Goal: Task Accomplishment & Management: Use online tool/utility

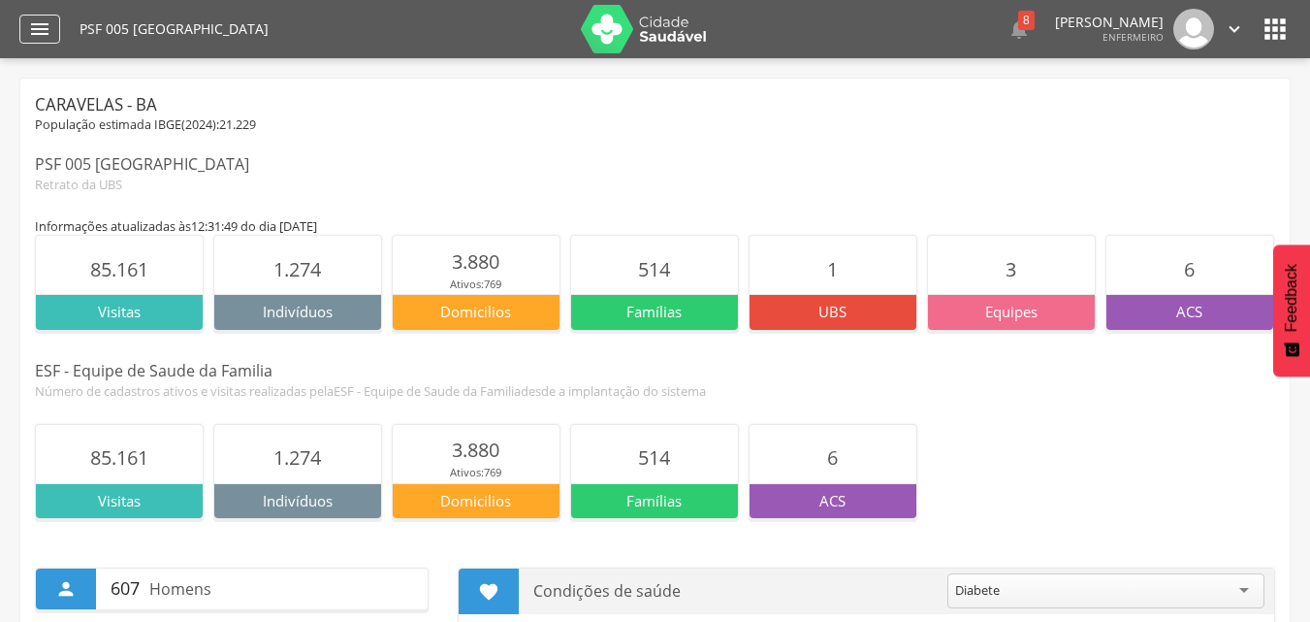
click at [39, 22] on icon "" at bounding box center [39, 28] width 23 height 23
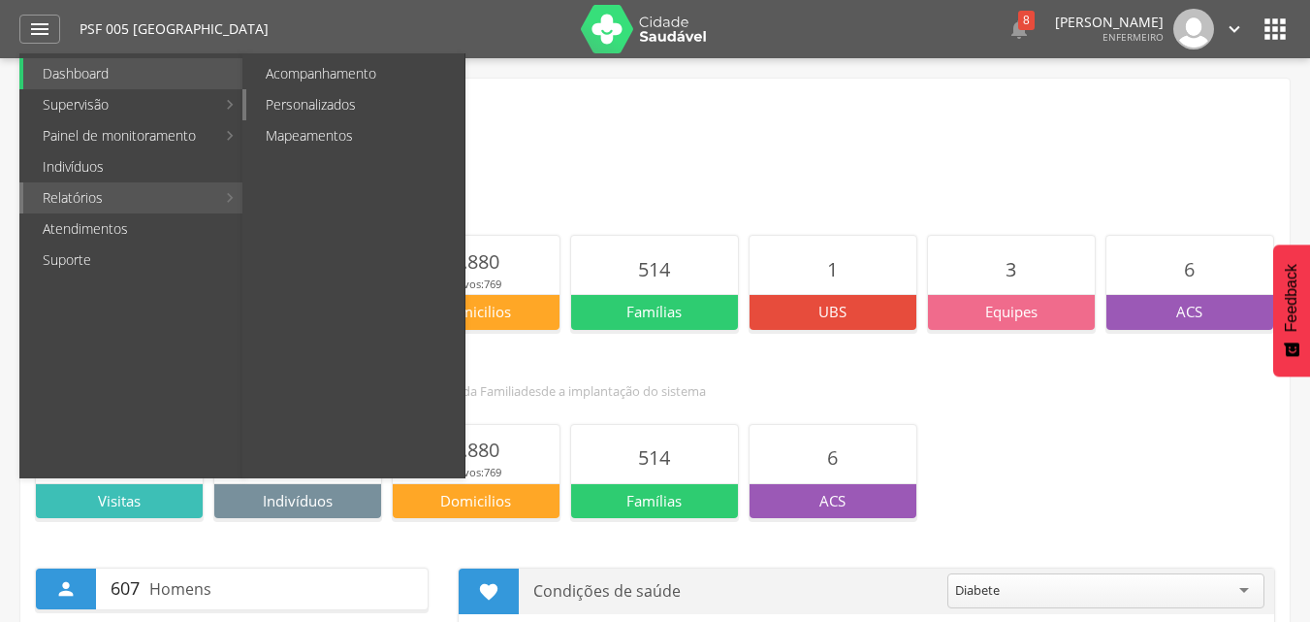
click at [363, 102] on link "Personalizados" at bounding box center [355, 104] width 218 height 31
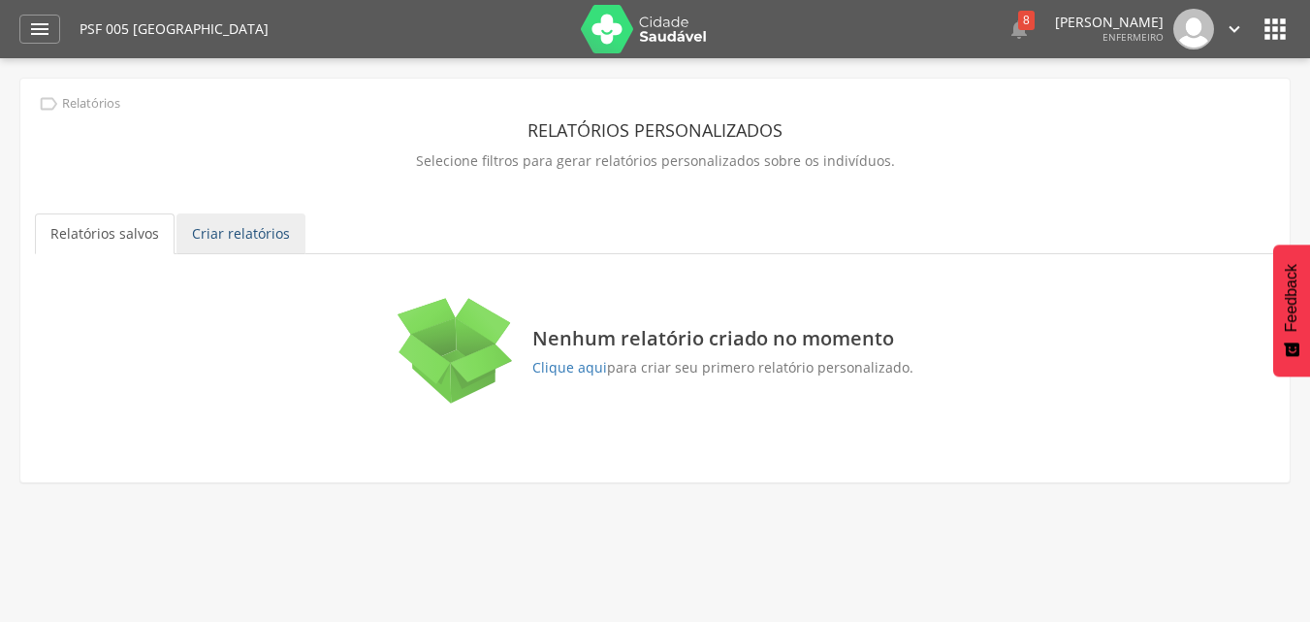
click at [256, 236] on link "Criar relatórios" at bounding box center [240, 233] width 129 height 41
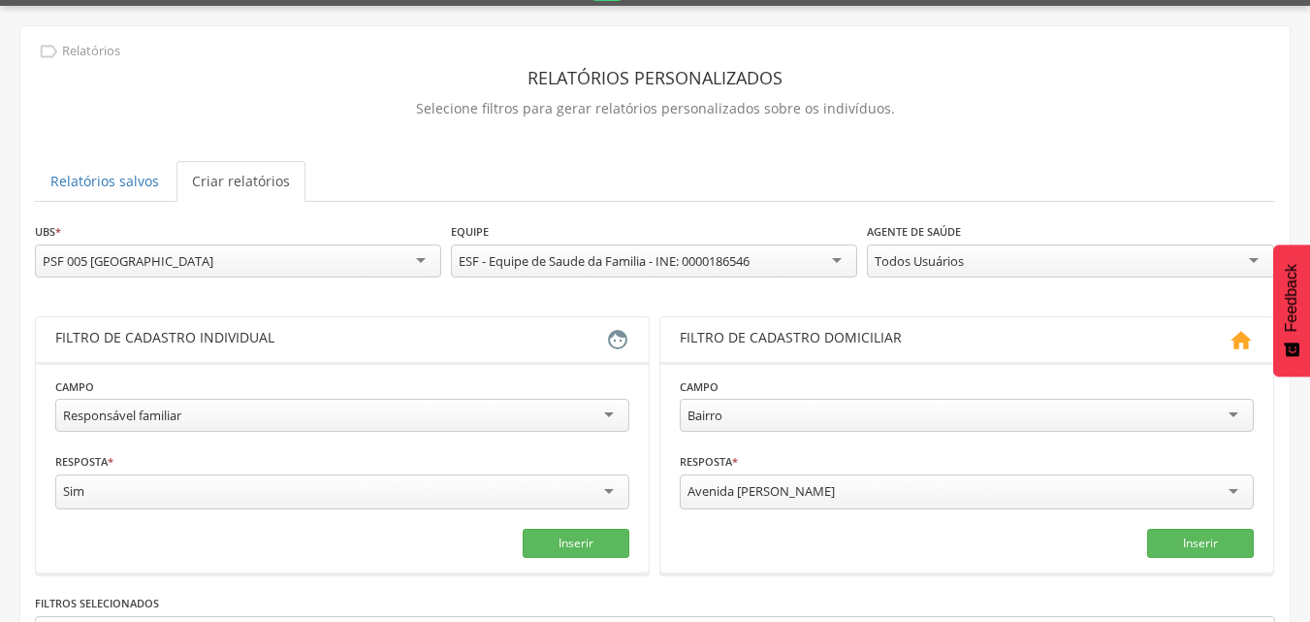
scroll to position [97, 0]
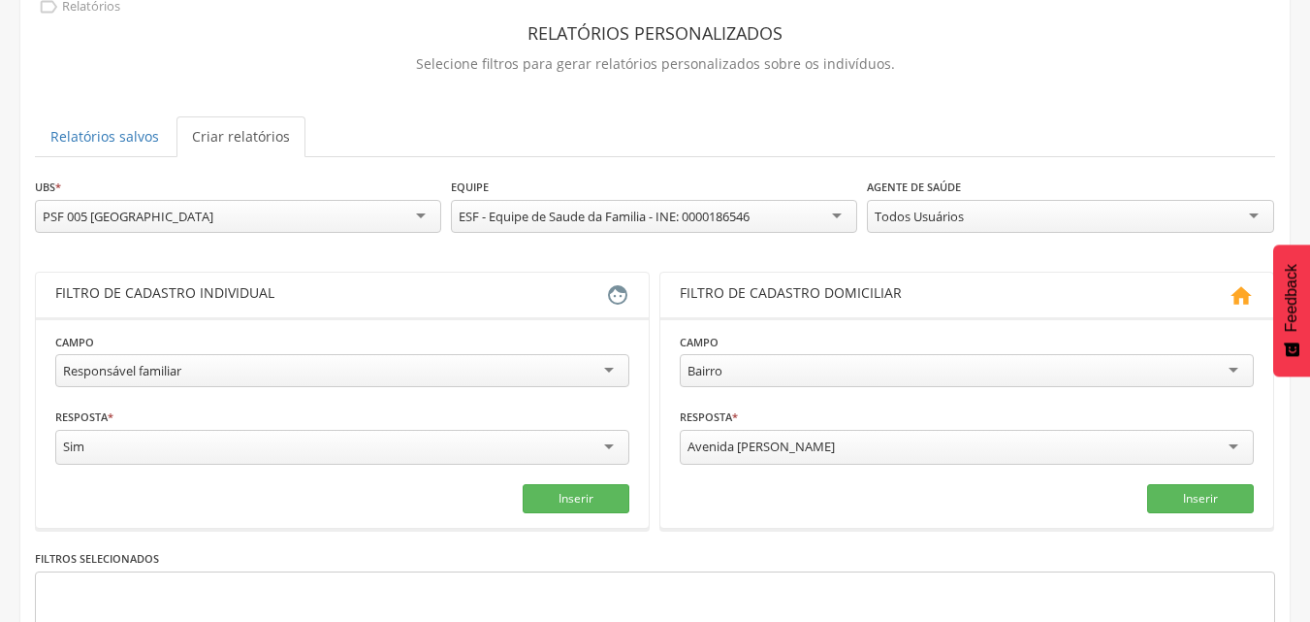
click at [611, 368] on div "Responsável familiar" at bounding box center [342, 370] width 574 height 33
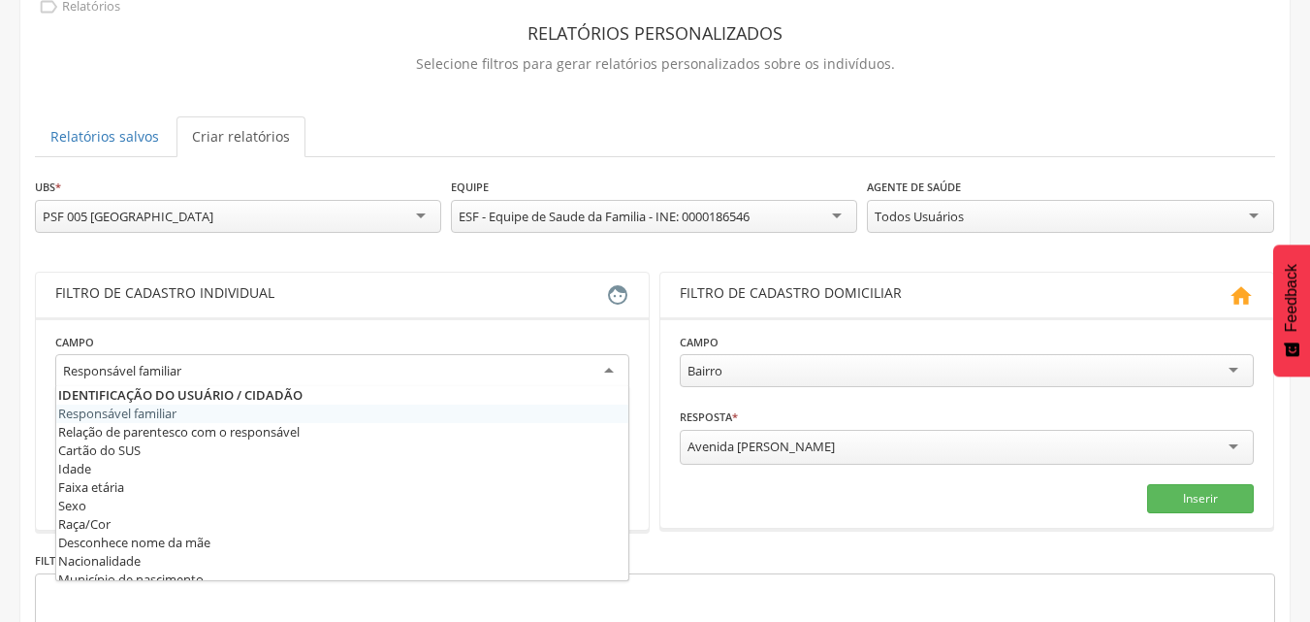
click at [611, 368] on div "Responsável familiar" at bounding box center [342, 371] width 574 height 35
click at [513, 292] on div "Filtro de cadastro individual" at bounding box center [330, 294] width 551 height 23
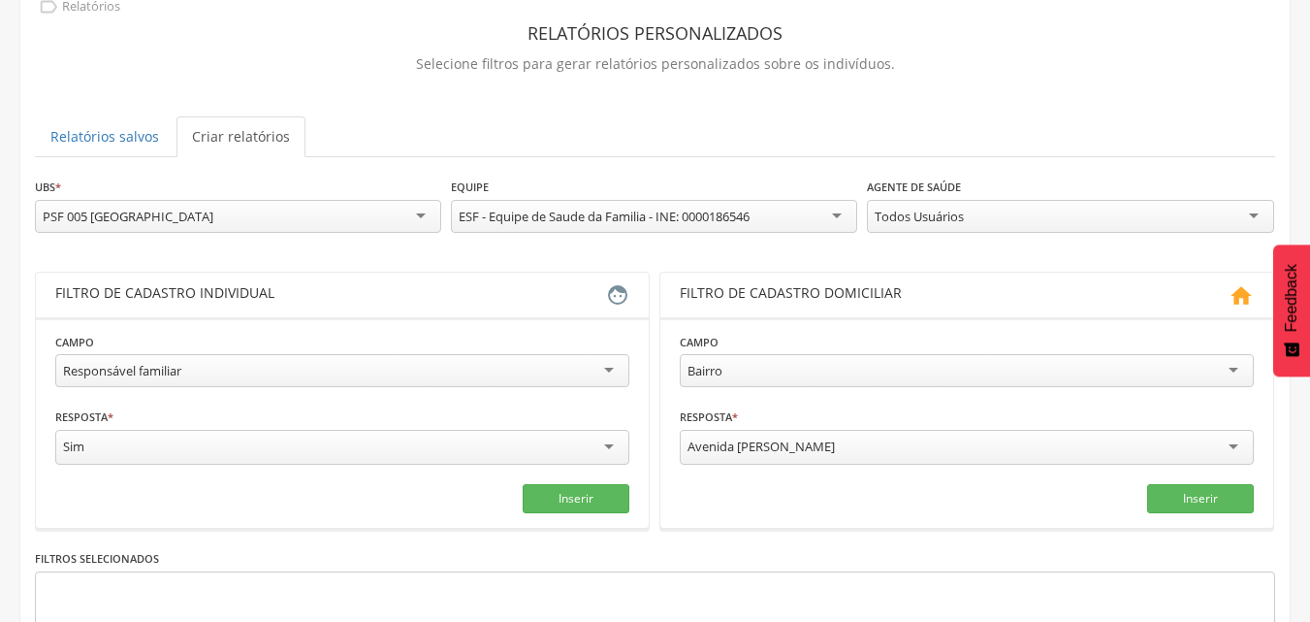
click at [432, 368] on div "Responsável familiar" at bounding box center [342, 370] width 574 height 33
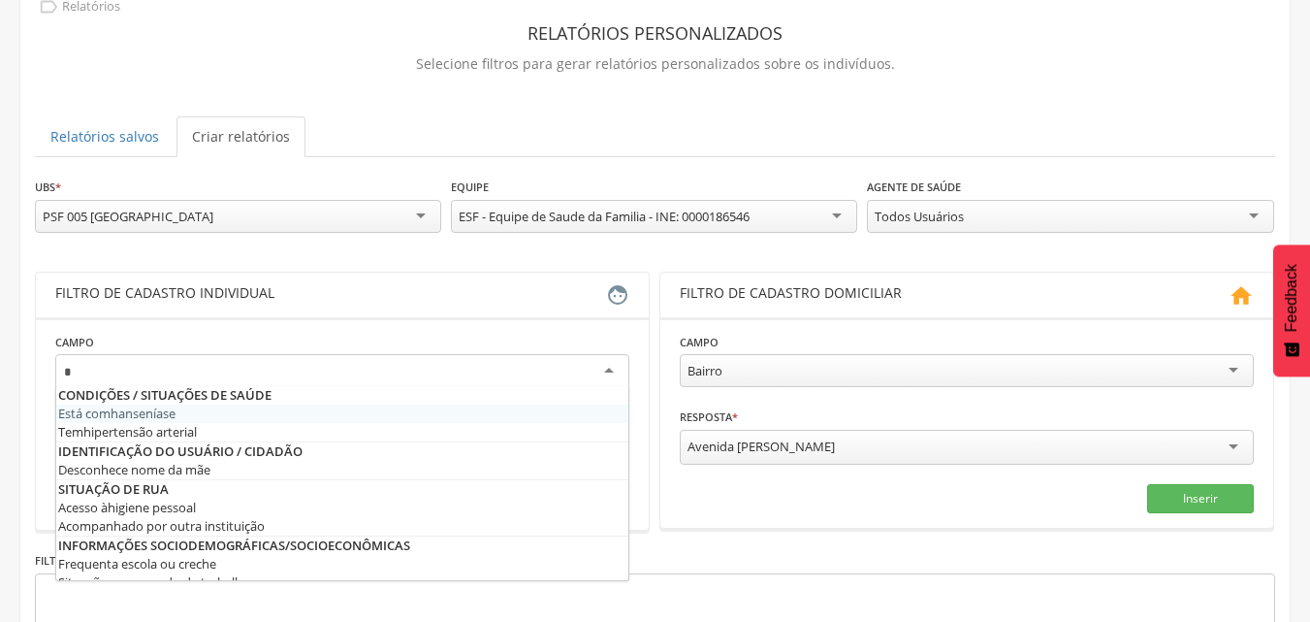
type input "**"
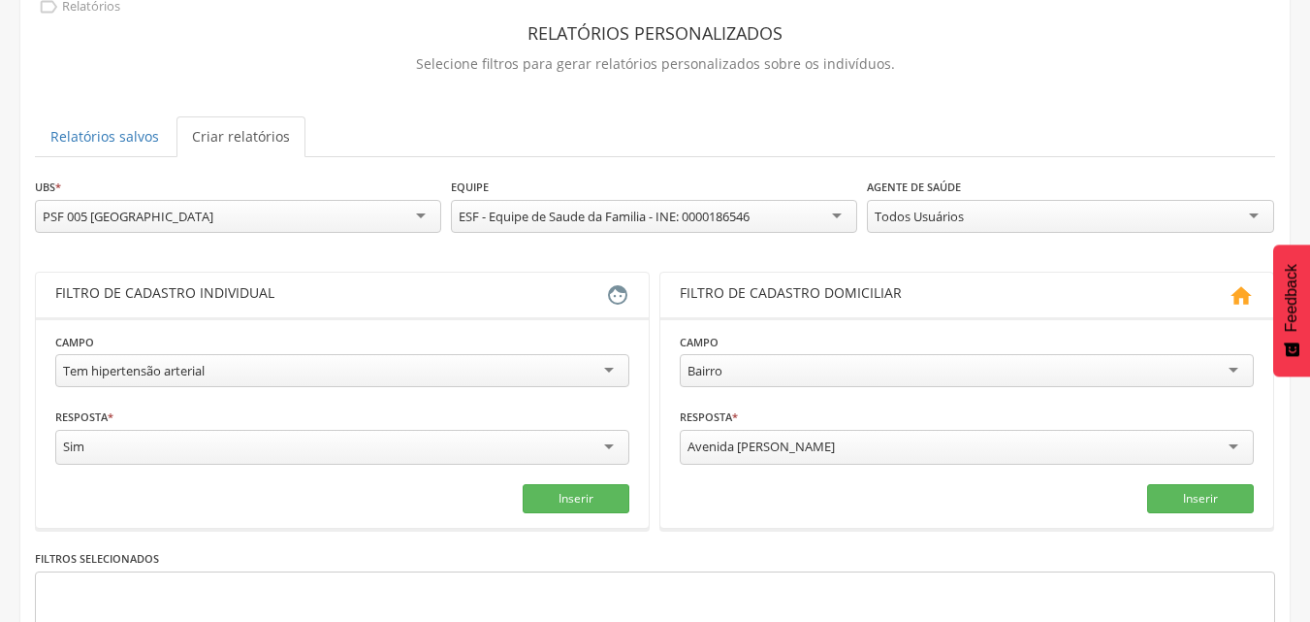
scroll to position [194, 0]
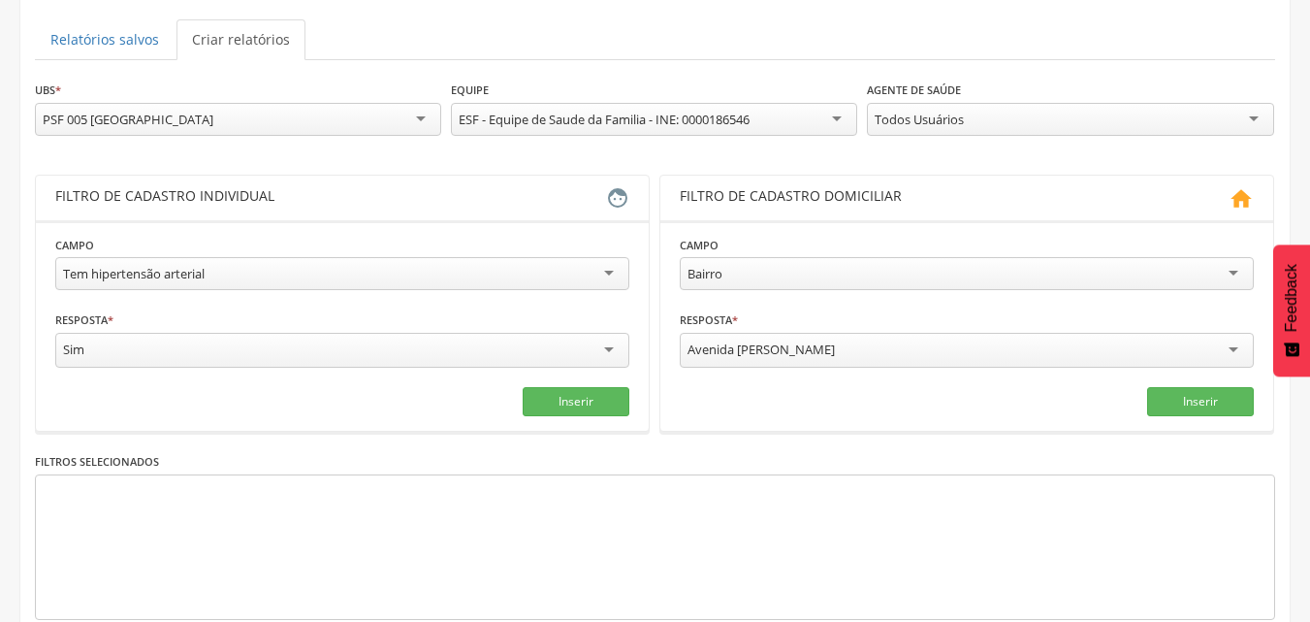
click at [1240, 344] on div "Avenida [PERSON_NAME]" at bounding box center [967, 350] width 574 height 35
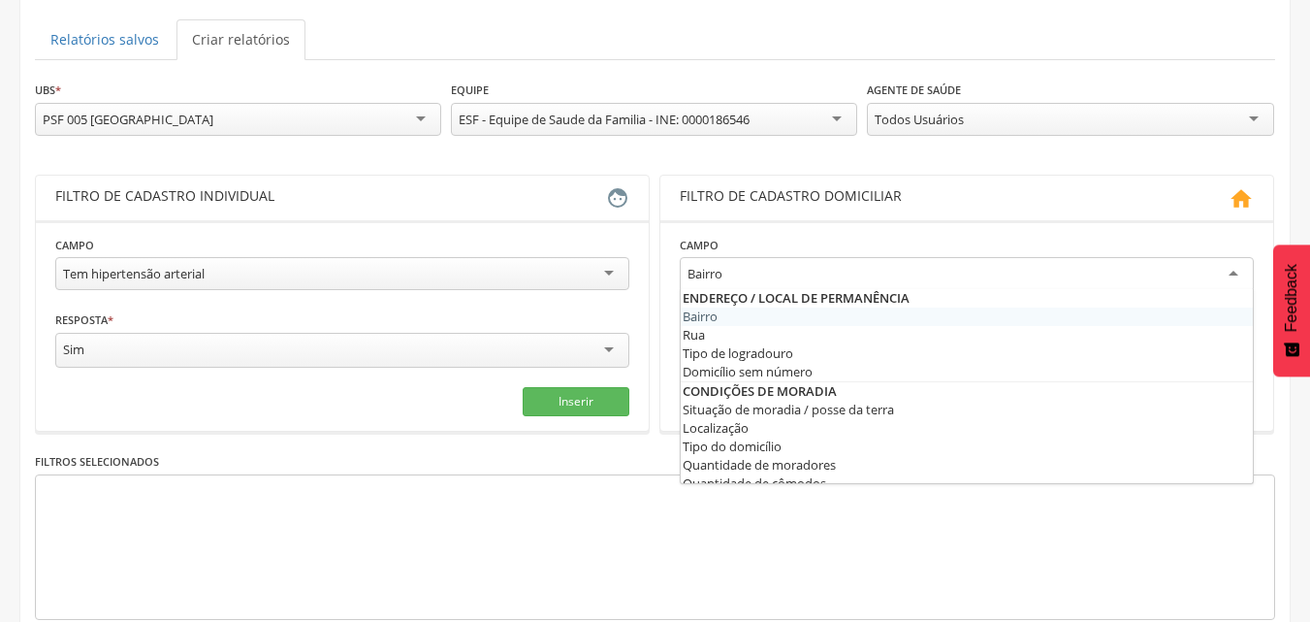
click at [1235, 267] on div "Bairro" at bounding box center [967, 274] width 574 height 35
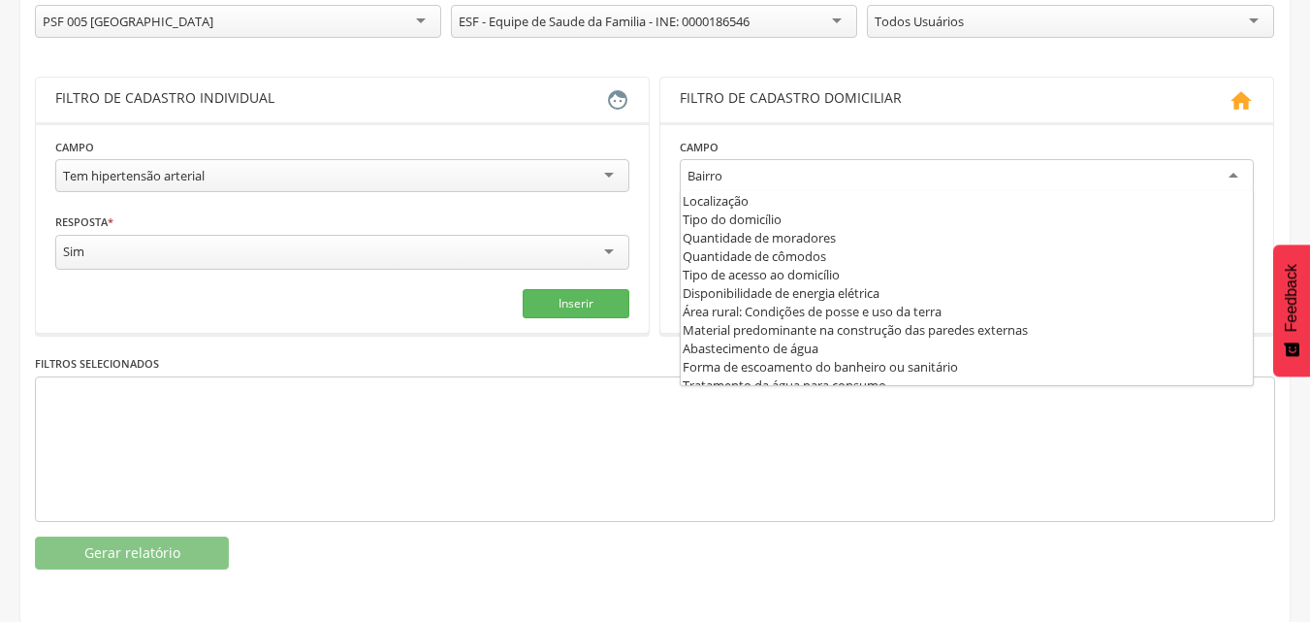
scroll to position [0, 0]
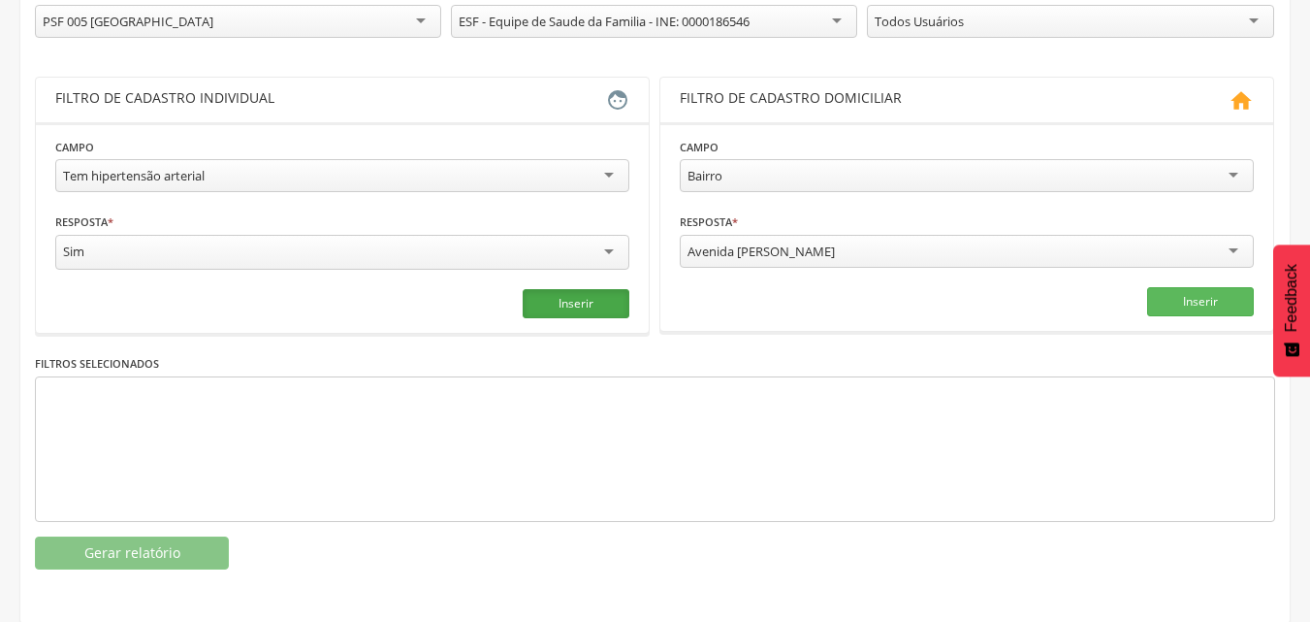
click at [577, 303] on button "Inserir" at bounding box center [576, 303] width 107 height 29
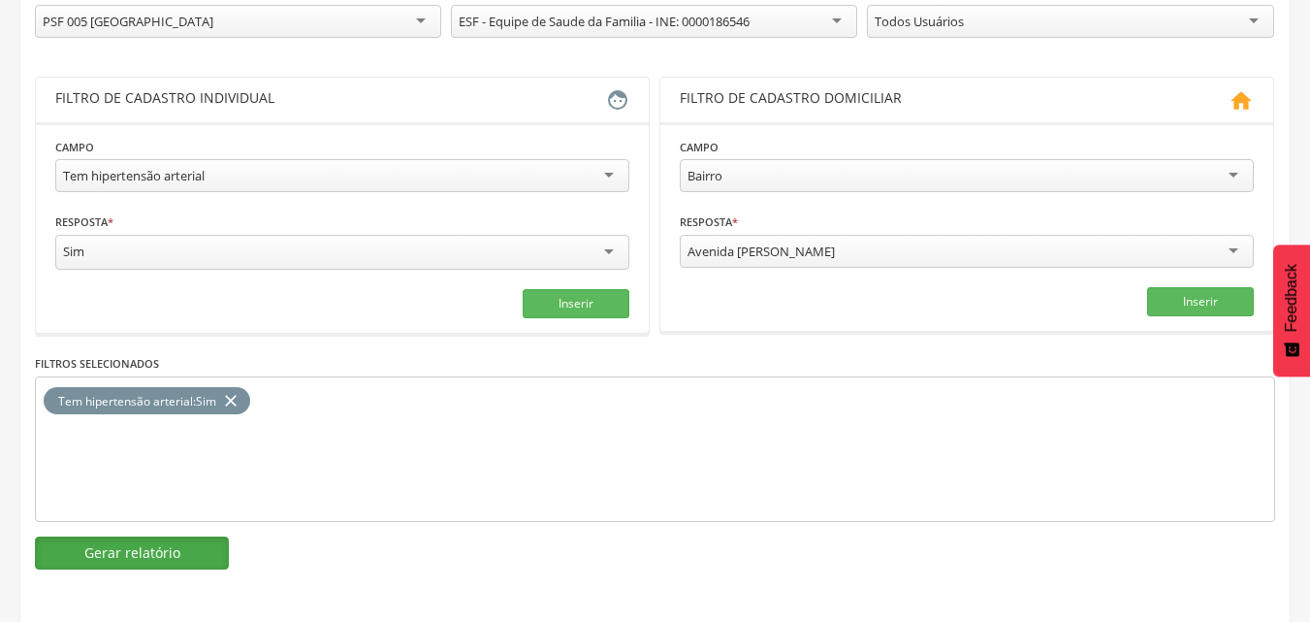
click at [156, 553] on button "Gerar relatório" at bounding box center [132, 552] width 194 height 33
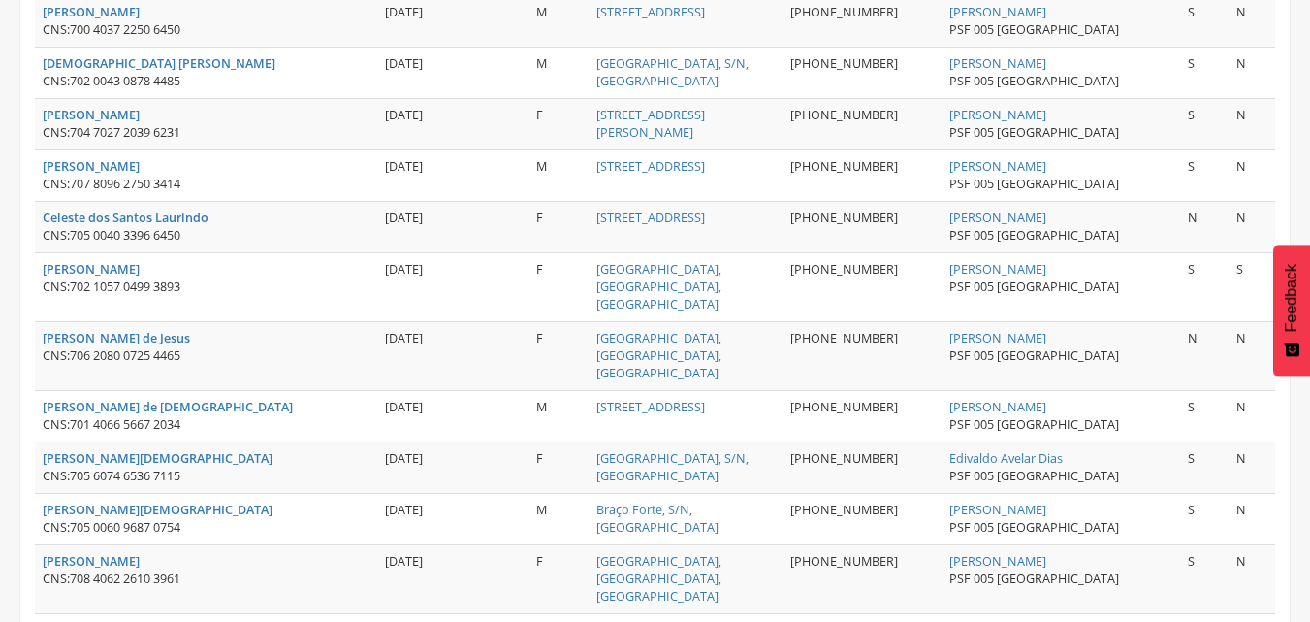
scroll to position [2708, 0]
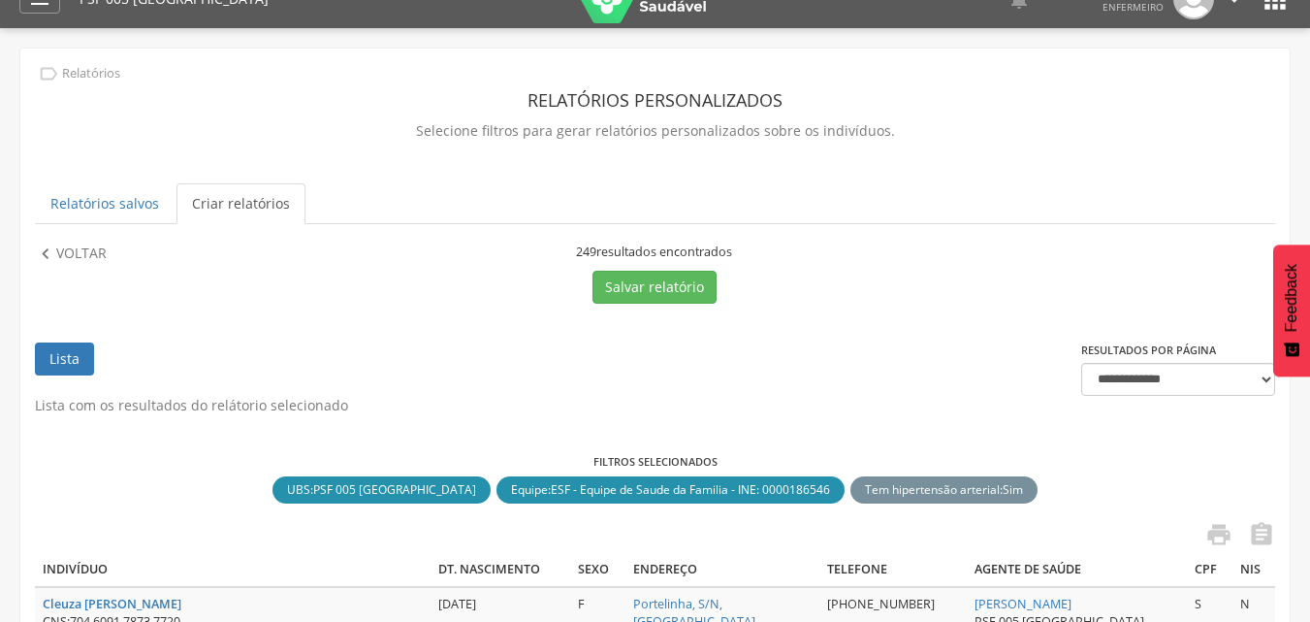
scroll to position [0, 0]
